Goal: Find specific page/section: Find specific page/section

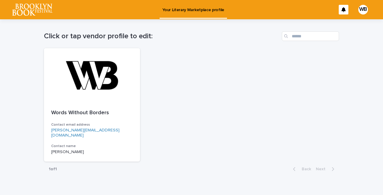
click at [30, 6] on img at bounding box center [32, 10] width 40 height 12
